Goal: Task Accomplishment & Management: Manage account settings

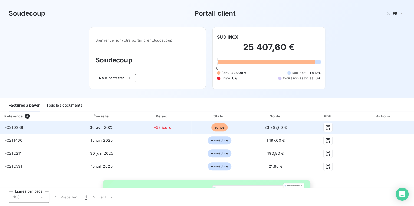
click at [219, 126] on span "échue" at bounding box center [219, 128] width 16 height 8
click at [325, 128] on icon "button" at bounding box center [327, 127] width 5 height 5
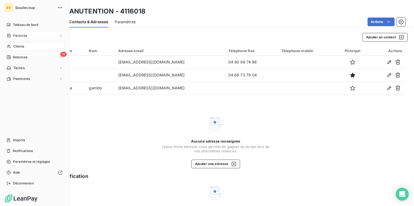
click at [19, 35] on span "Factures" at bounding box center [20, 35] width 14 height 5
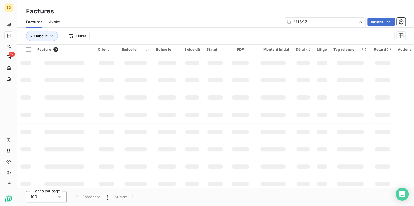
drag, startPoint x: 304, startPoint y: 19, endPoint x: 377, endPoint y: 16, distance: 73.9
click at [339, 19] on input "211597" at bounding box center [324, 22] width 81 height 9
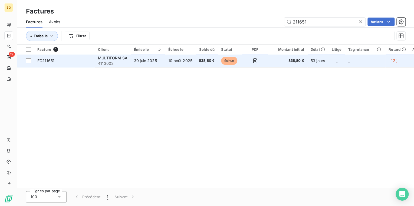
type input "211651"
click at [234, 59] on span "échue" at bounding box center [229, 61] width 16 height 8
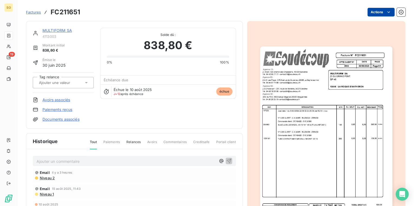
click at [370, 10] on html "SO 19 Factures FC211651 Actions MULTIFORM SA 4113003 Montant initial 838,80 € É…" at bounding box center [207, 103] width 414 height 206
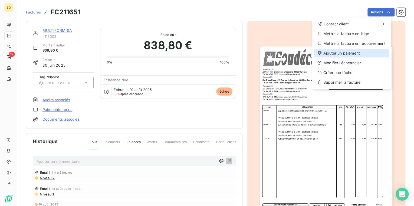
click at [335, 54] on div "Ajouter un paiement" at bounding box center [351, 53] width 75 height 9
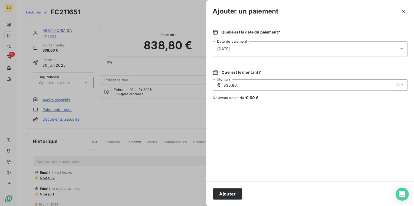
click at [248, 52] on div "22/08/2025" at bounding box center [309, 48] width 195 height 15
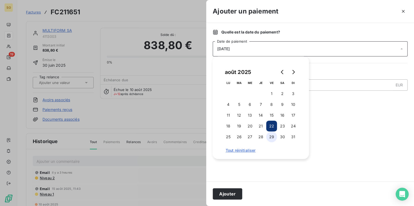
click at [273, 134] on button "29" at bounding box center [271, 137] width 11 height 11
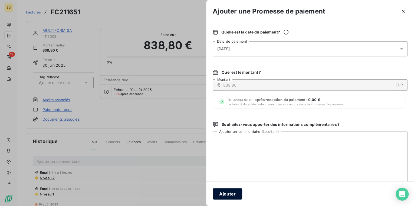
click at [228, 190] on button "Ajouter" at bounding box center [226, 193] width 29 height 11
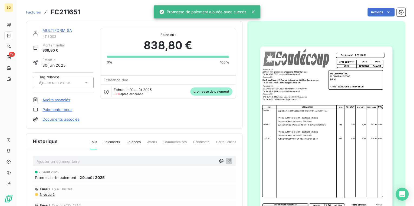
click at [55, 29] on link "MULTIFORM SA" at bounding box center [56, 30] width 29 height 5
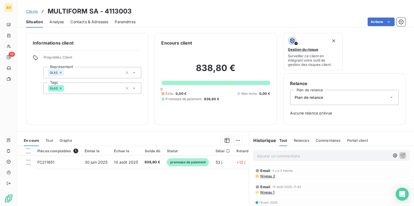
click at [268, 154] on p "Ajouter un commentaire ﻿" at bounding box center [323, 156] width 132 height 7
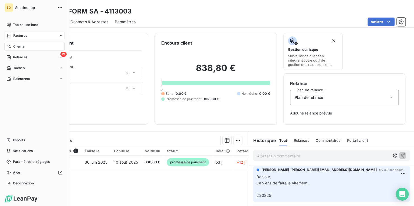
click at [19, 35] on span "Factures" at bounding box center [20, 35] width 14 height 5
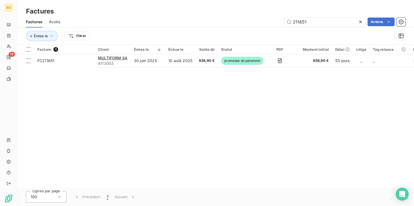
drag, startPoint x: 296, startPoint y: 21, endPoint x: 404, endPoint y: 11, distance: 108.3
click at [351, 18] on input "211651" at bounding box center [324, 22] width 81 height 9
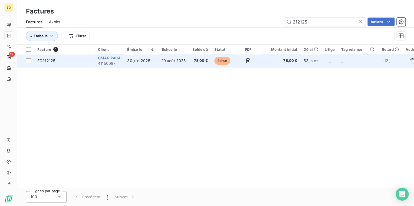
type input "212125"
click at [114, 59] on span "CMAR PACA" at bounding box center [109, 58] width 23 height 5
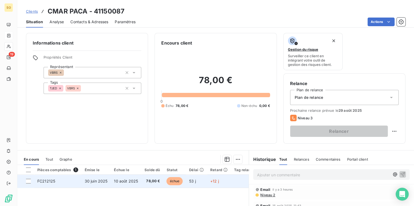
click at [175, 181] on span "échue" at bounding box center [174, 181] width 16 height 8
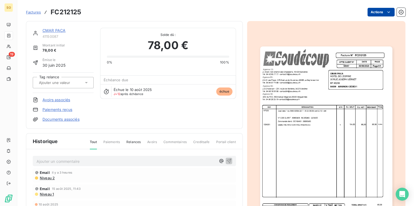
click at [376, 12] on html "SO 19 Factures FC212125 Actions CMAR PACA 41150087 Montant initial 78,00 € Émis…" at bounding box center [207, 103] width 414 height 206
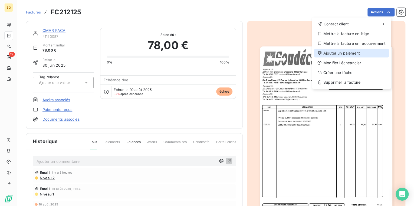
click at [349, 51] on div "Ajouter un paiement" at bounding box center [351, 53] width 75 height 9
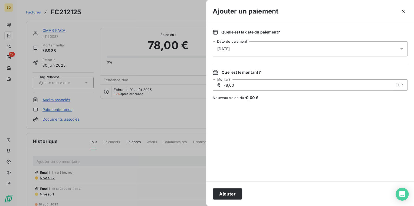
click at [229, 49] on span "22/08/2025" at bounding box center [223, 49] width 12 height 4
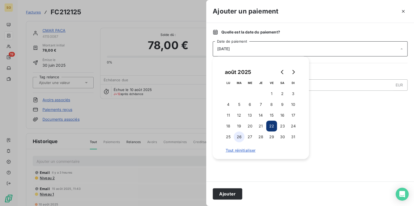
click at [238, 138] on button "26" at bounding box center [239, 137] width 11 height 11
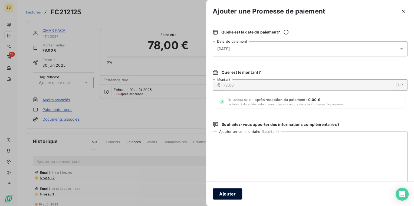
click at [236, 196] on button "Ajouter" at bounding box center [226, 193] width 29 height 11
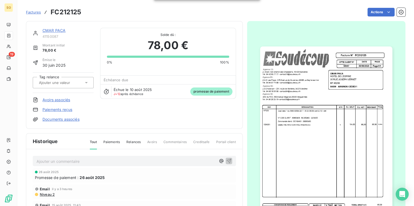
click at [54, 31] on link "CMAR PACA" at bounding box center [53, 30] width 23 height 5
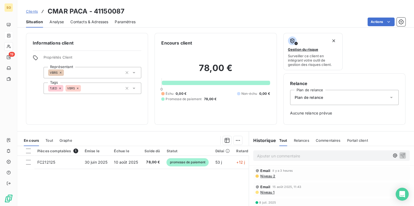
click at [269, 159] on div "Ajouter un commentaire ﻿" at bounding box center [331, 156] width 156 height 11
click at [269, 158] on p "Ajouter un commentaire ﻿" at bounding box center [323, 156] width 132 height 7
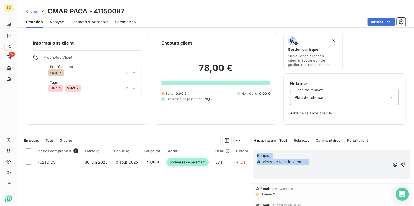
drag, startPoint x: 316, startPoint y: 163, endPoint x: 250, endPoint y: 152, distance: 66.7
click at [250, 152] on div "Bonjour, Je viens de faire le virement. ﻿ ﻿" at bounding box center [331, 164] width 165 height 37
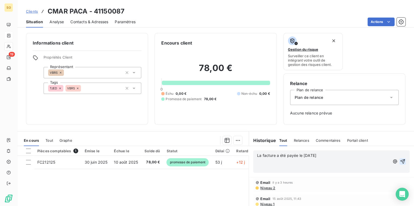
click at [399, 161] on icon "button" at bounding box center [401, 161] width 5 height 5
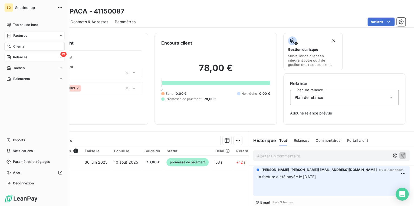
click at [14, 57] on span "Relances" at bounding box center [20, 57] width 14 height 5
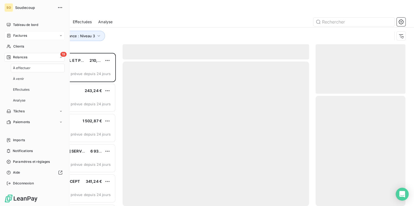
scroll to position [150, 86]
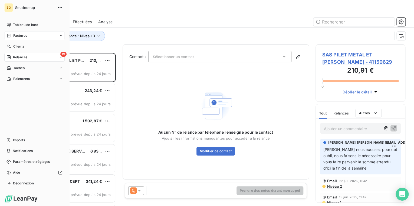
click at [19, 35] on span "Factures" at bounding box center [20, 35] width 14 height 5
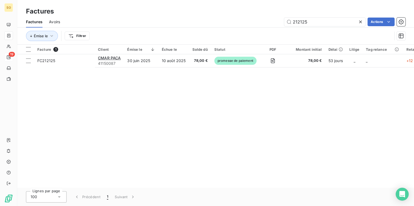
drag, startPoint x: 299, startPoint y: 22, endPoint x: 388, endPoint y: 8, distance: 89.7
click at [325, 16] on div "Factures Avoirs 212125 Actions" at bounding box center [215, 21] width 396 height 11
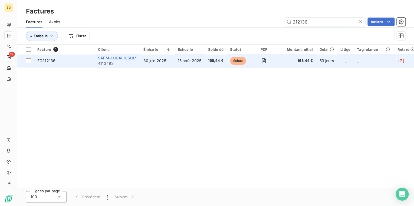
type input "212136"
click at [112, 58] on span "SAFM-LOCALICSOL*" at bounding box center [117, 58] width 39 height 5
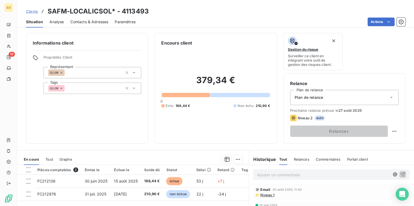
click at [269, 176] on p "Ajouter un commentaire ﻿" at bounding box center [323, 175] width 132 height 7
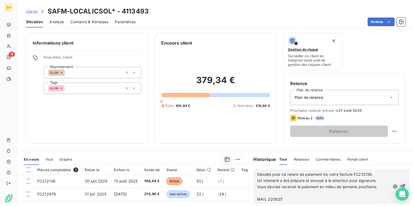
click at [400, 187] on icon "button" at bounding box center [402, 187] width 5 height 5
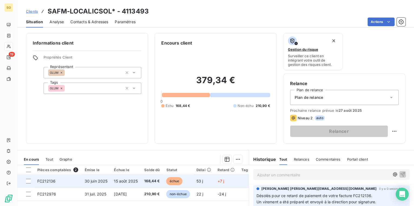
click at [178, 182] on span "échue" at bounding box center [174, 181] width 16 height 8
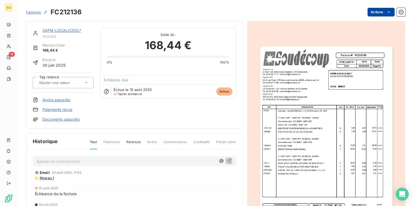
click at [370, 15] on html "SO 19 Factures FC212136 Actions SAFM-LOCALICSOL* 4113493 Montant initial 168,44…" at bounding box center [207, 103] width 414 height 206
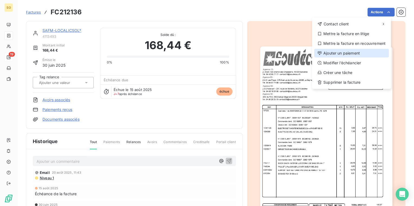
click at [338, 53] on div "Ajouter un paiement" at bounding box center [351, 53] width 75 height 9
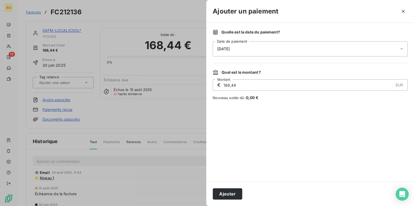
click at [228, 48] on span "22/08/2025" at bounding box center [223, 49] width 12 height 4
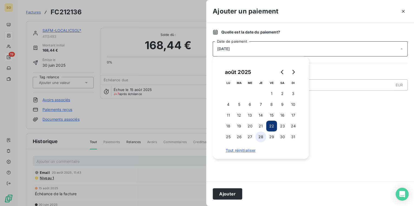
click at [258, 135] on button "28" at bounding box center [260, 137] width 11 height 11
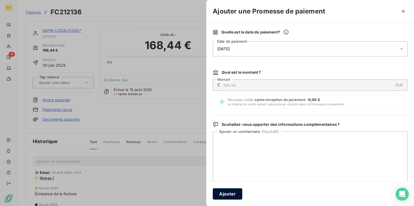
click at [230, 196] on button "Ajouter" at bounding box center [226, 193] width 29 height 11
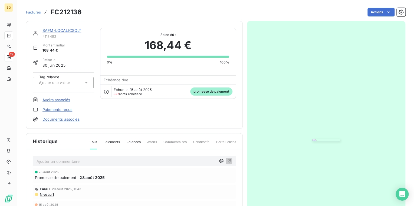
click at [50, 30] on link "SAFM-LOCALICSOL*" at bounding box center [61, 30] width 39 height 5
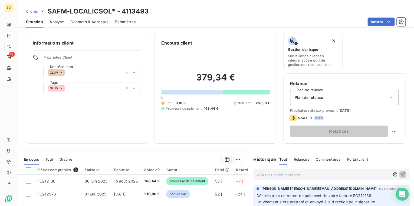
click at [29, 9] on span "Clients" at bounding box center [32, 11] width 12 height 4
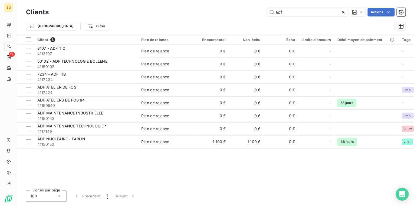
drag, startPoint x: 279, startPoint y: 12, endPoint x: 340, endPoint y: 13, distance: 60.8
click at [332, 12] on input "adf" at bounding box center [307, 12] width 81 height 9
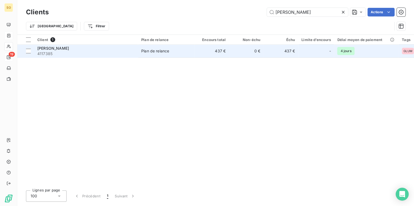
type input "AXEL CHAY"
click at [235, 53] on td "0 €" at bounding box center [246, 51] width 35 height 13
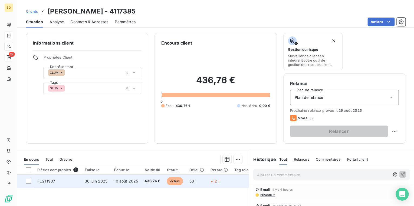
click at [175, 178] on span "échue" at bounding box center [174, 181] width 16 height 8
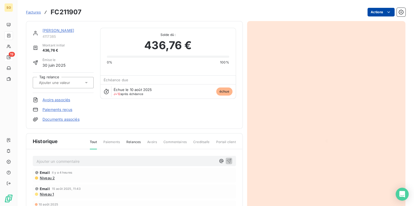
click at [372, 13] on html "SO 19 Factures FC211907 Actions AXEL CHAY 4117385 Montant initial 436,76 € Émis…" at bounding box center [207, 103] width 414 height 206
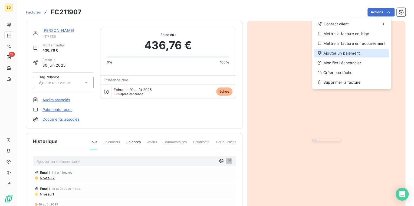
click at [326, 53] on div "Ajouter un paiement" at bounding box center [351, 53] width 75 height 9
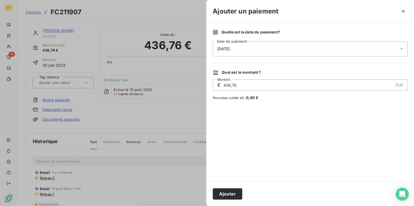
click at [229, 47] on span "22/08/2025" at bounding box center [223, 49] width 12 height 4
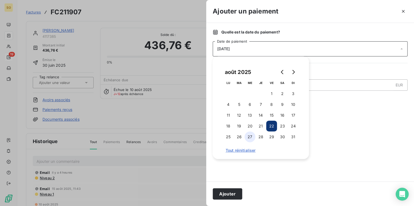
click at [251, 137] on button "27" at bounding box center [249, 137] width 11 height 11
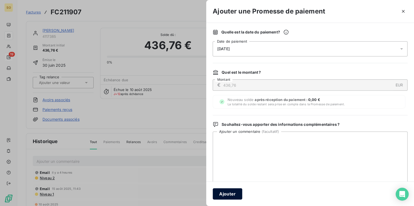
click at [232, 197] on button "Ajouter" at bounding box center [226, 193] width 29 height 11
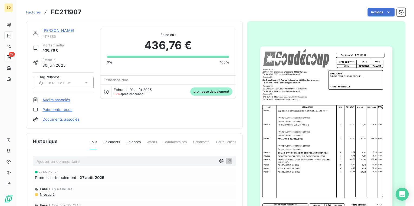
click at [54, 28] on link "AXEL CHAY" at bounding box center [58, 30] width 32 height 5
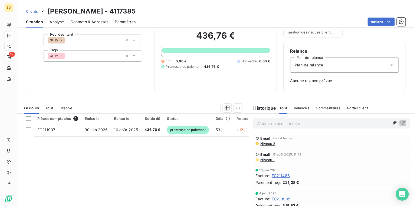
scroll to position [17, 0]
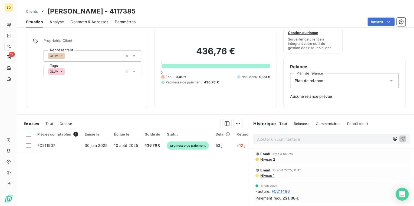
click at [32, 14] on link "Clients" at bounding box center [32, 11] width 12 height 5
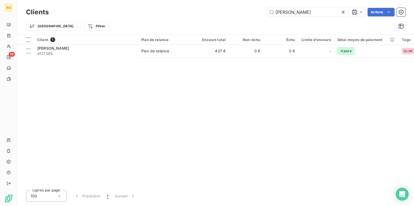
drag, startPoint x: 272, startPoint y: 13, endPoint x: 413, endPoint y: 0, distance: 141.9
click at [392, 3] on div "Clients AXEL CHAY Actions Trier Filtrer" at bounding box center [215, 17] width 396 height 35
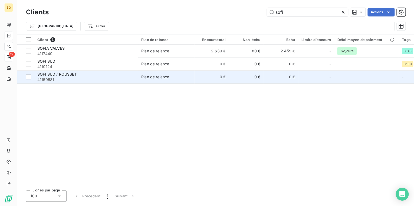
type input "sofi"
click at [103, 77] on span "41150581" at bounding box center [85, 79] width 97 height 5
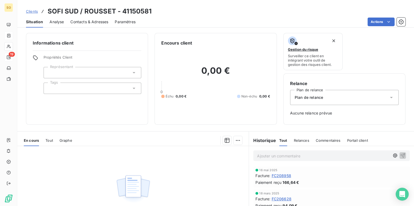
click at [34, 12] on span "Clients" at bounding box center [32, 11] width 12 height 4
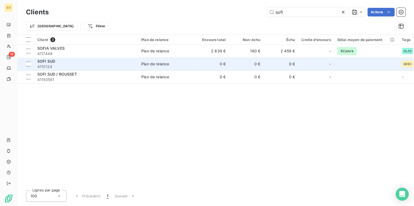
click at [76, 66] on span "4110124" at bounding box center [85, 66] width 97 height 5
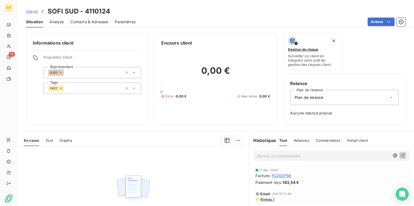
click at [34, 11] on span "Clients" at bounding box center [32, 11] width 12 height 4
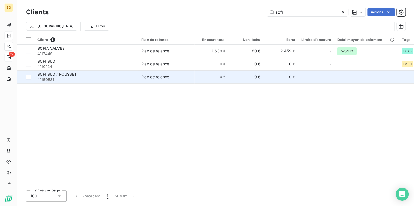
click at [119, 81] on span "41150581" at bounding box center [85, 79] width 97 height 5
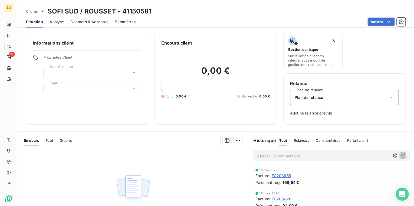
click at [34, 11] on span "Clients" at bounding box center [32, 11] width 12 height 4
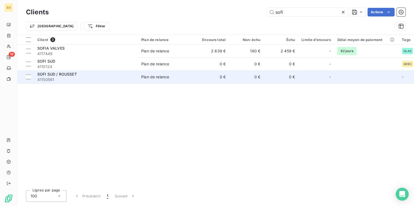
click at [155, 77] on div "Plan de relance" at bounding box center [155, 76] width 28 height 5
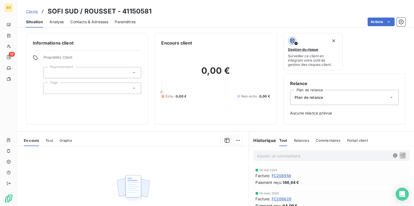
click at [95, 22] on span "Contacts & Adresses" at bounding box center [89, 21] width 38 height 5
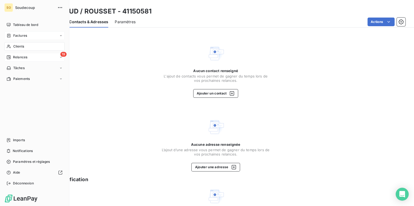
click at [24, 56] on span "Relances" at bounding box center [20, 57] width 14 height 5
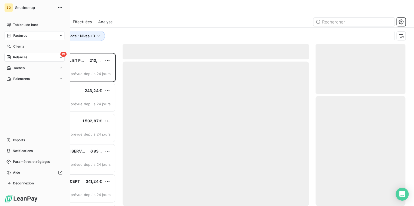
scroll to position [150, 86]
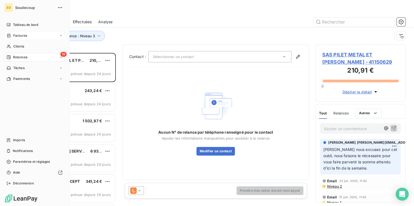
click at [18, 56] on span "Relances" at bounding box center [20, 57] width 14 height 5
click at [14, 47] on span "Clients" at bounding box center [18, 46] width 11 height 5
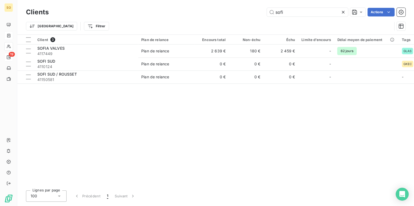
drag, startPoint x: 274, startPoint y: 14, endPoint x: 354, endPoint y: 2, distance: 80.9
click at [339, 5] on div "Clients sofi Actions Trier Filtrer" at bounding box center [215, 17] width 396 height 35
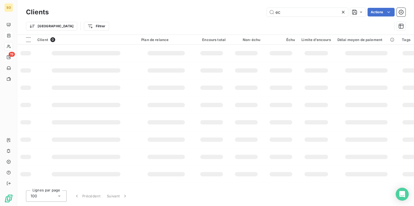
type input "e"
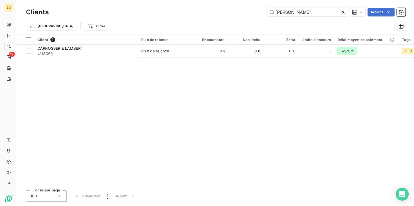
type input "lambert"
click at [61, 59] on div "Client 1 Plan de relance Encours total Non-échu Échu Limite d’encours Délai moy…" at bounding box center [215, 110] width 396 height 151
click at [62, 58] on div "Client 1 Plan de relance Encours total Non-échu Échu Limite d’encours Délai moy…" at bounding box center [215, 110] width 396 height 151
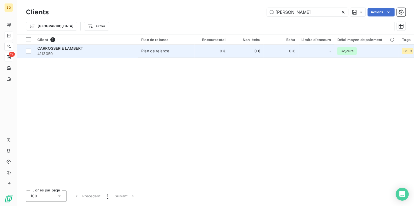
click at [63, 54] on span "4113050" at bounding box center [85, 53] width 97 height 5
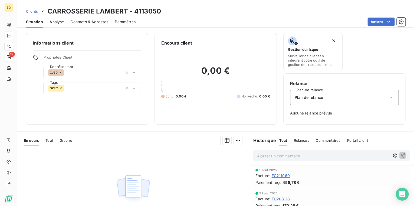
click at [85, 22] on span "Contacts & Adresses" at bounding box center [89, 21] width 38 height 5
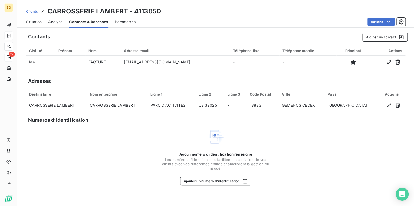
click at [34, 26] on div "Situation" at bounding box center [34, 21] width 16 height 11
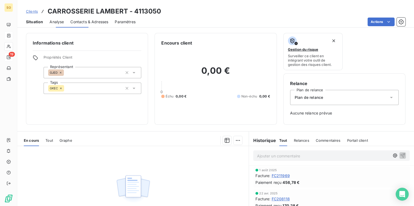
click at [36, 25] on div "Situation" at bounding box center [34, 21] width 17 height 11
